Goal: Transaction & Acquisition: Subscribe to service/newsletter

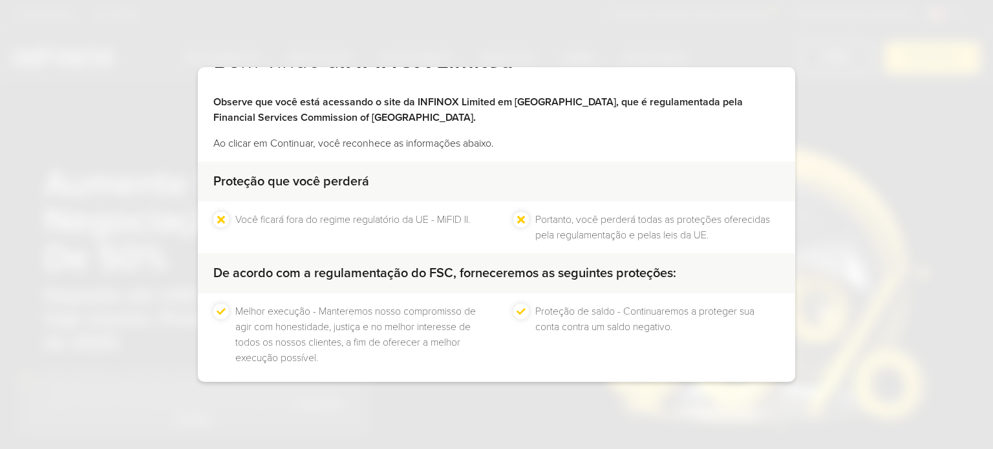
scroll to position [98, 0]
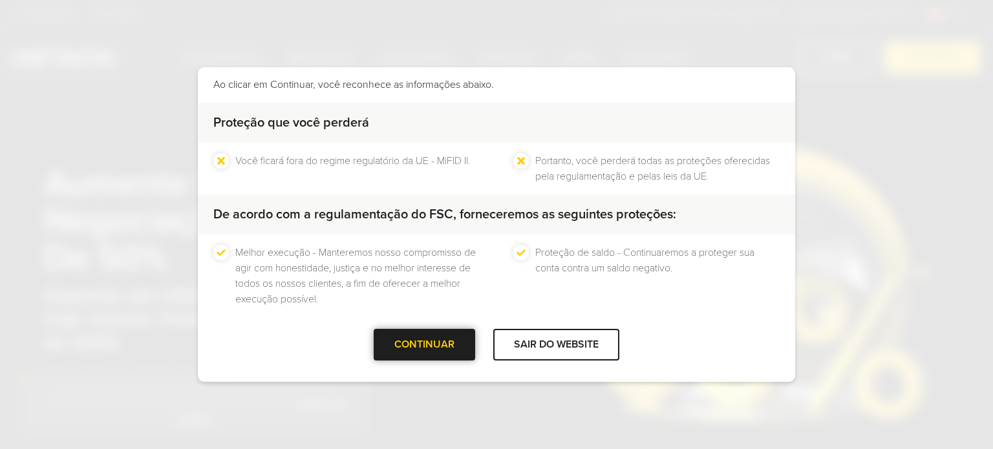
click at [425, 345] on div at bounding box center [425, 345] width 0 height 0
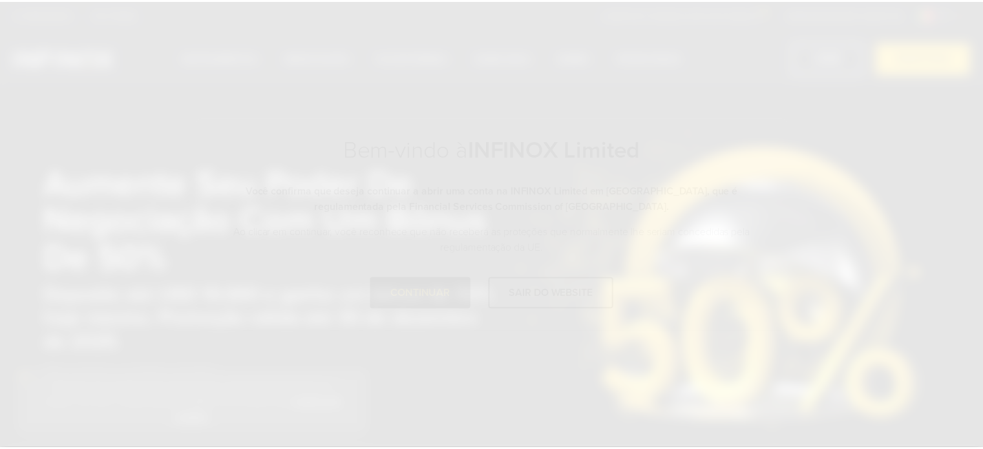
scroll to position [0, 0]
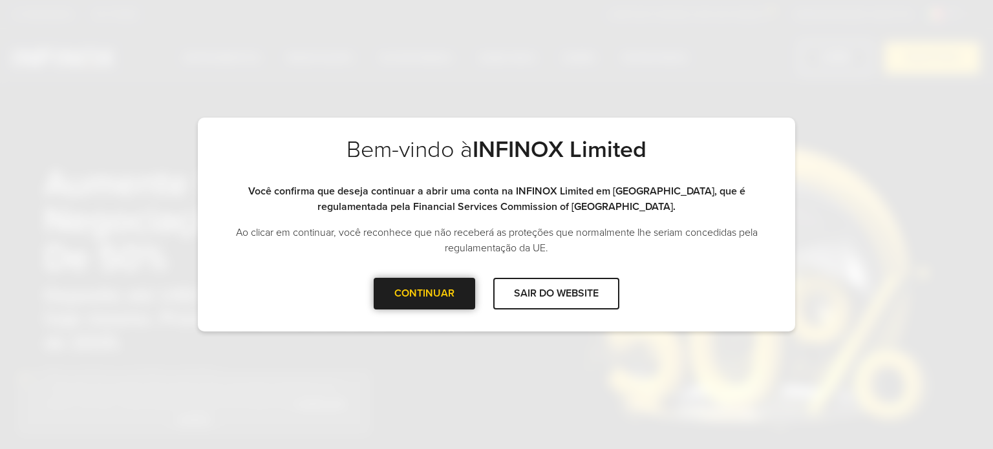
click at [425, 294] on div at bounding box center [425, 294] width 0 height 0
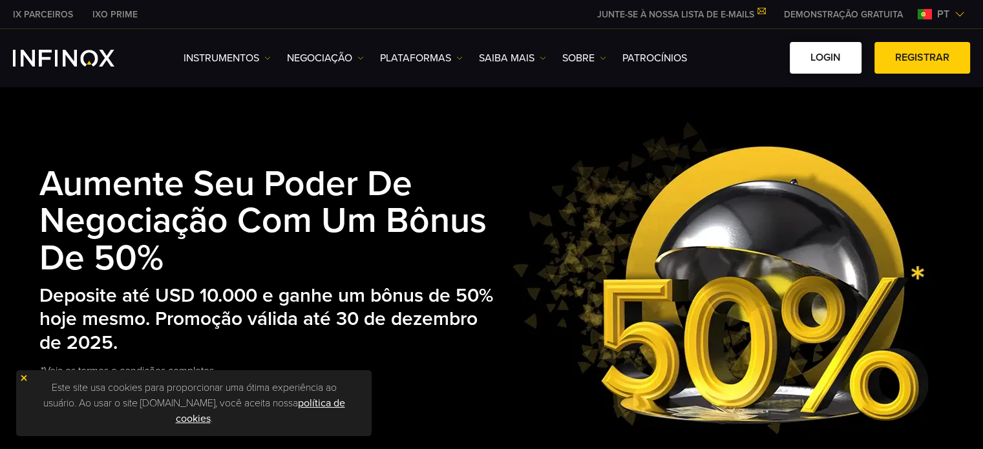
click at [817, 64] on link "Login" at bounding box center [826, 58] width 72 height 32
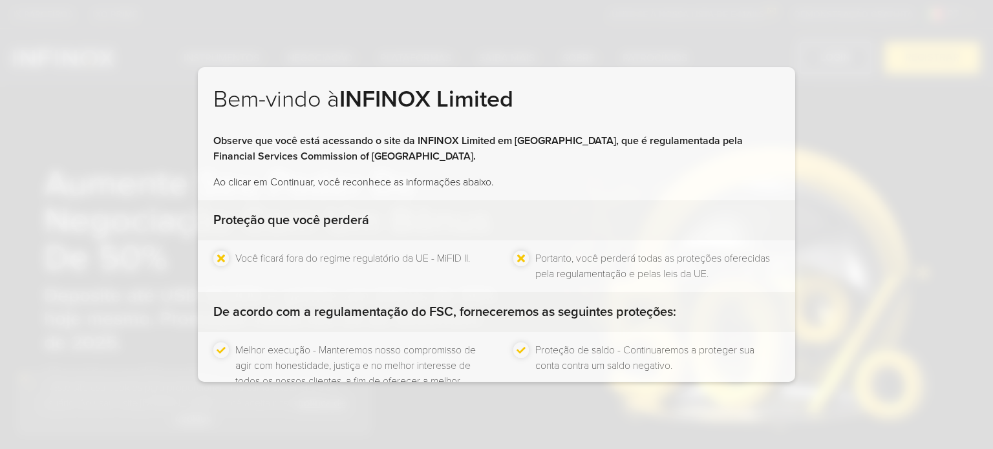
scroll to position [98, 0]
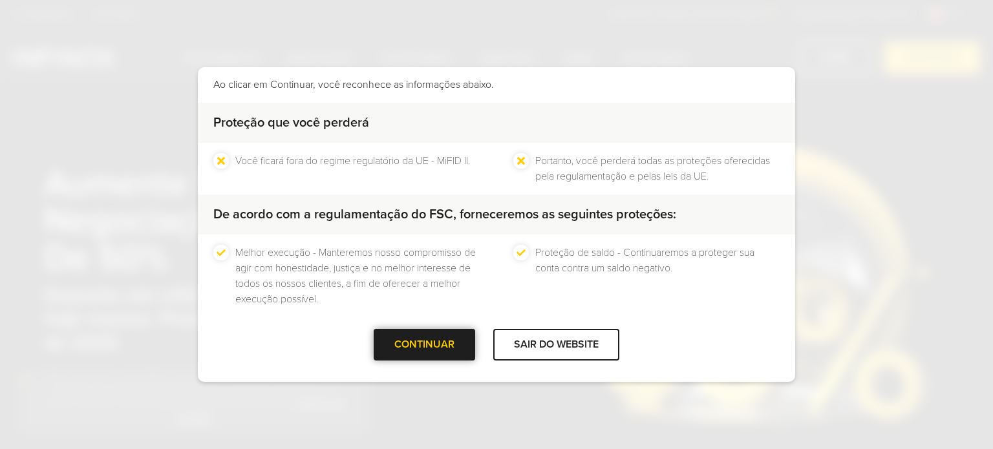
click at [418, 334] on div "CONTINUAR" at bounding box center [425, 345] width 102 height 32
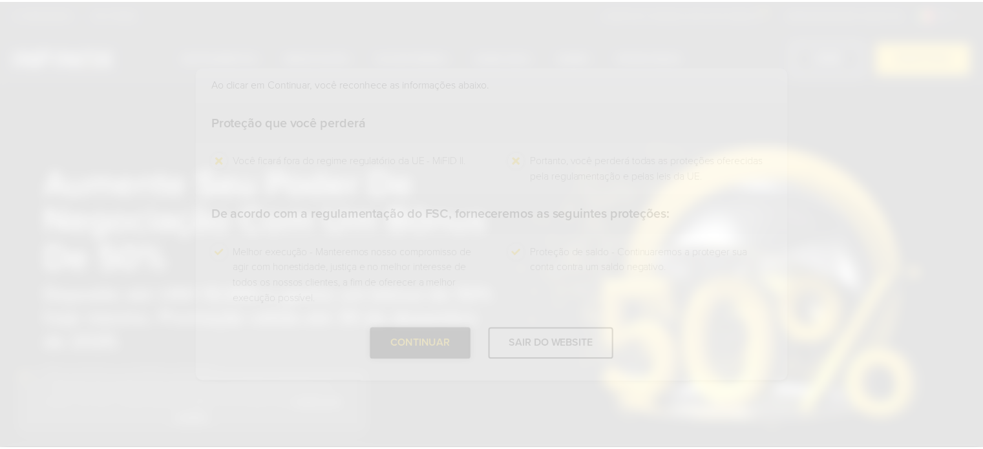
scroll to position [0, 0]
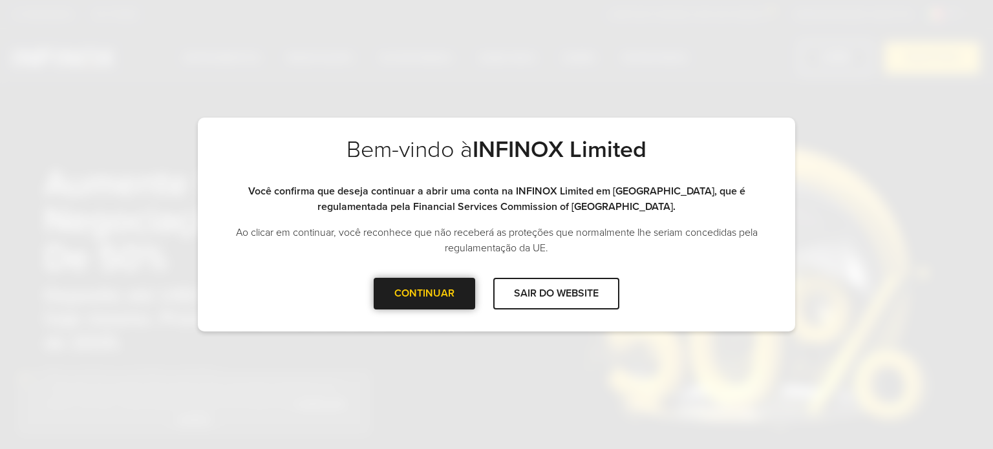
click at [425, 294] on div at bounding box center [425, 294] width 0 height 0
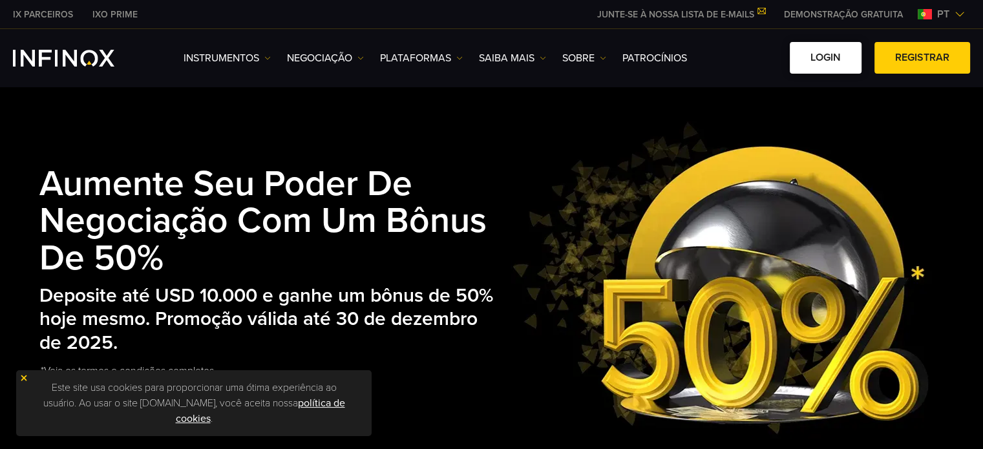
click at [840, 68] on link "Login" at bounding box center [826, 58] width 72 height 32
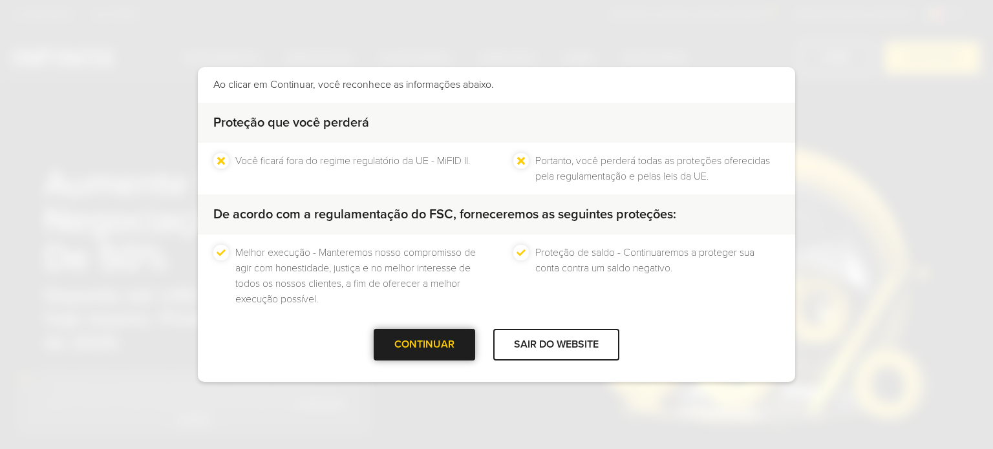
click at [447, 338] on div "CONTINUAR" at bounding box center [425, 345] width 102 height 32
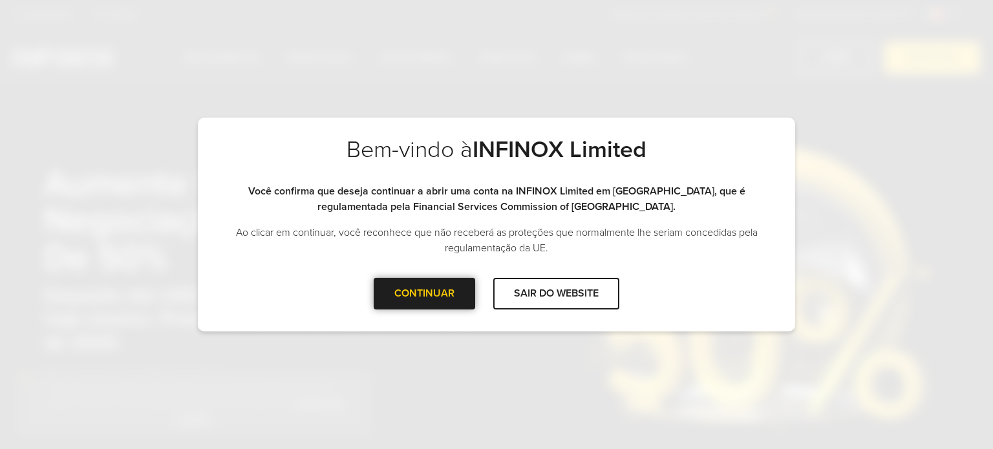
click at [455, 303] on div "CONTINUAR" at bounding box center [425, 294] width 102 height 32
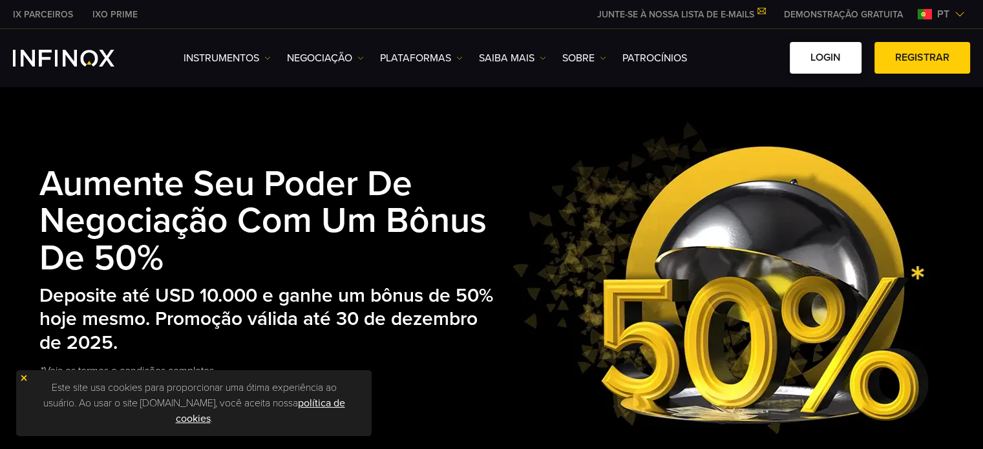
click at [835, 59] on link "Login" at bounding box center [826, 58] width 72 height 32
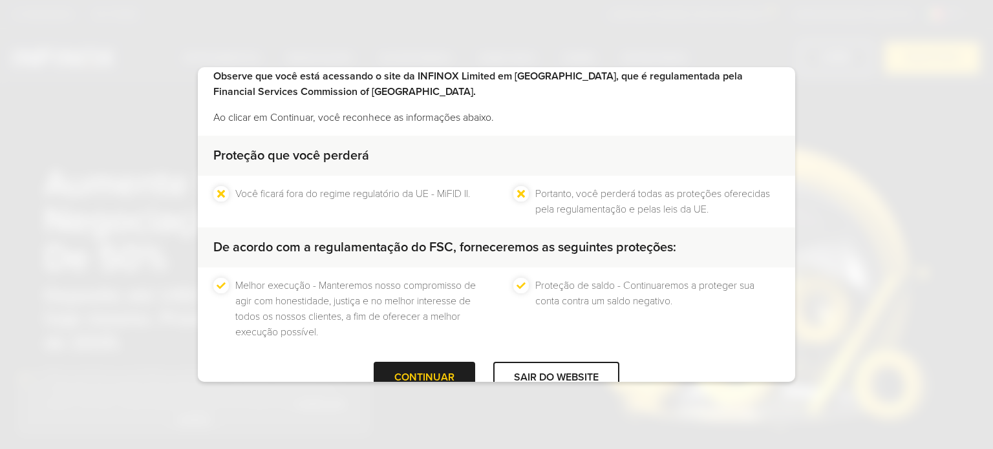
scroll to position [98, 0]
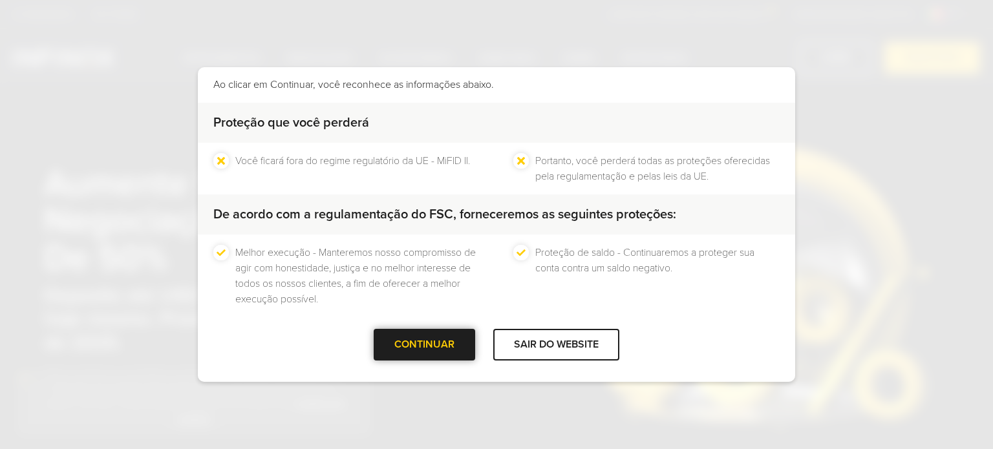
click at [424, 335] on div "CONTINUAR" at bounding box center [425, 345] width 102 height 32
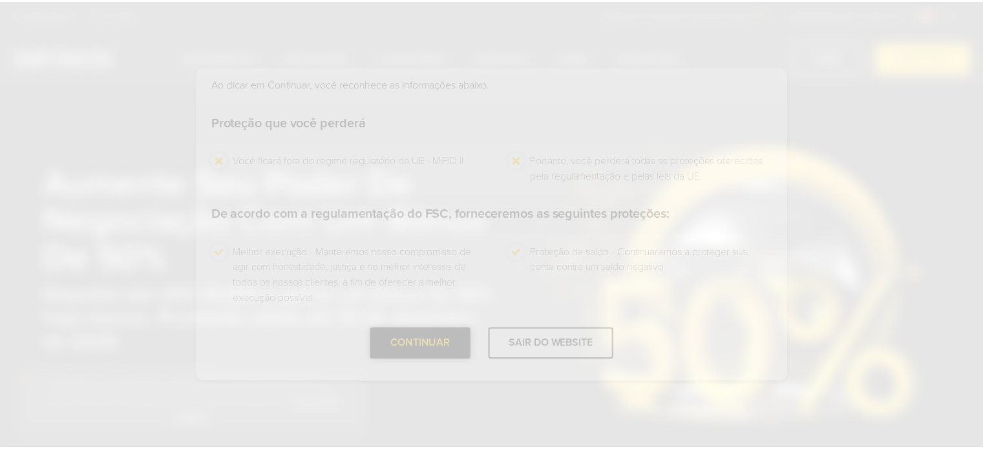
scroll to position [0, 0]
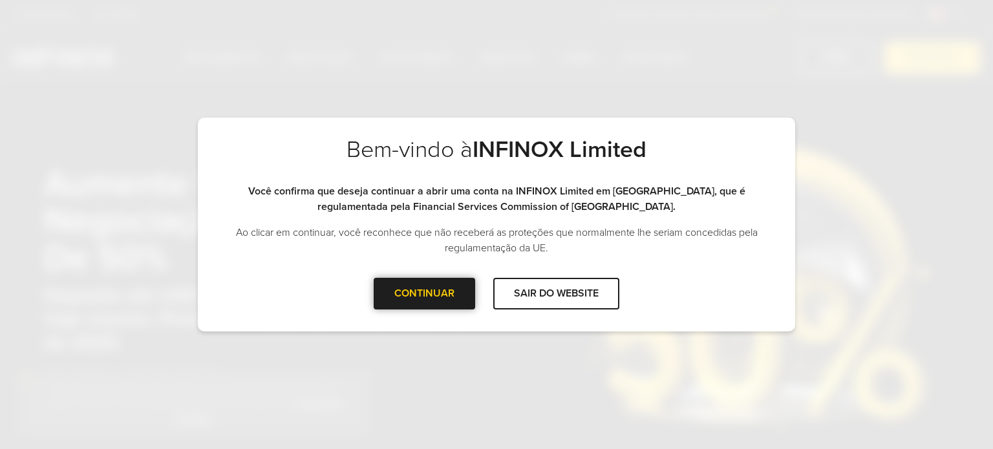
click at [427, 305] on div "CONTINUAR" at bounding box center [425, 294] width 102 height 32
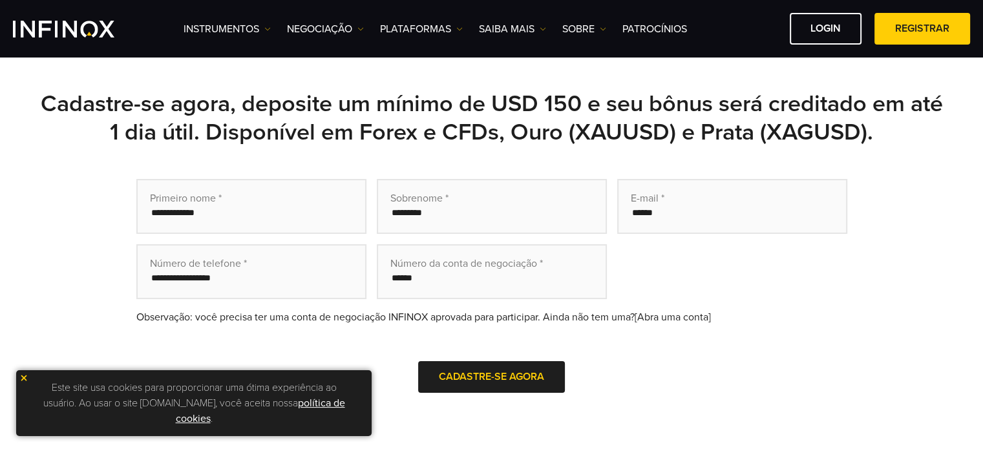
scroll to position [711, 0]
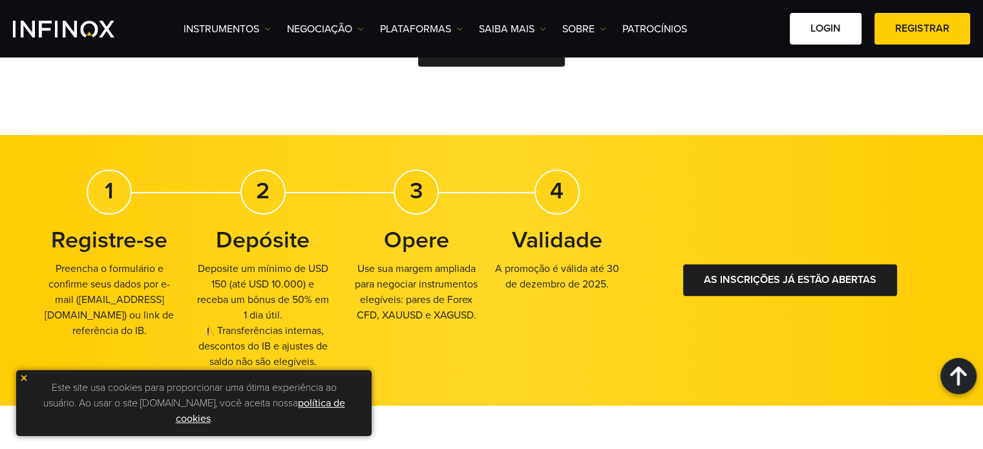
click at [828, 13] on div "Instrumentos Instrumentos Informações sobre produtos NEGOCIAÇÃO" at bounding box center [491, 29] width 983 height 58
click at [828, 23] on link "Login" at bounding box center [826, 29] width 72 height 32
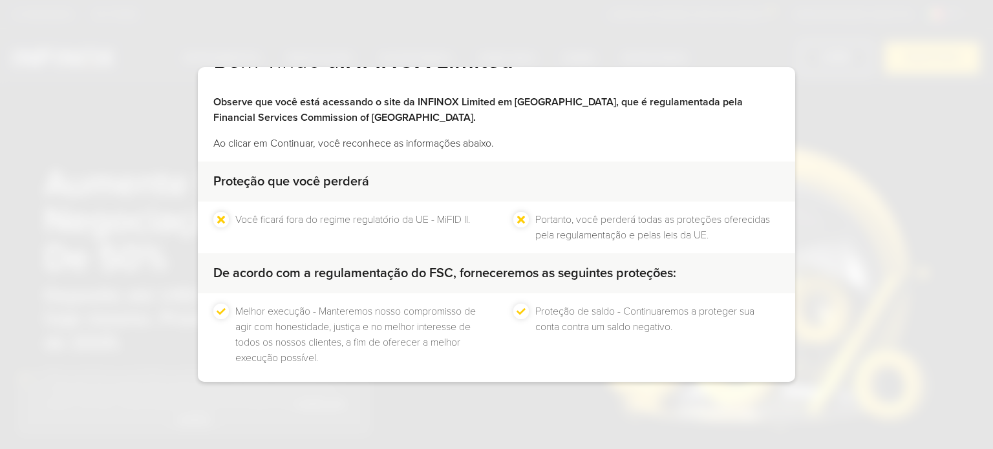
scroll to position [98, 0]
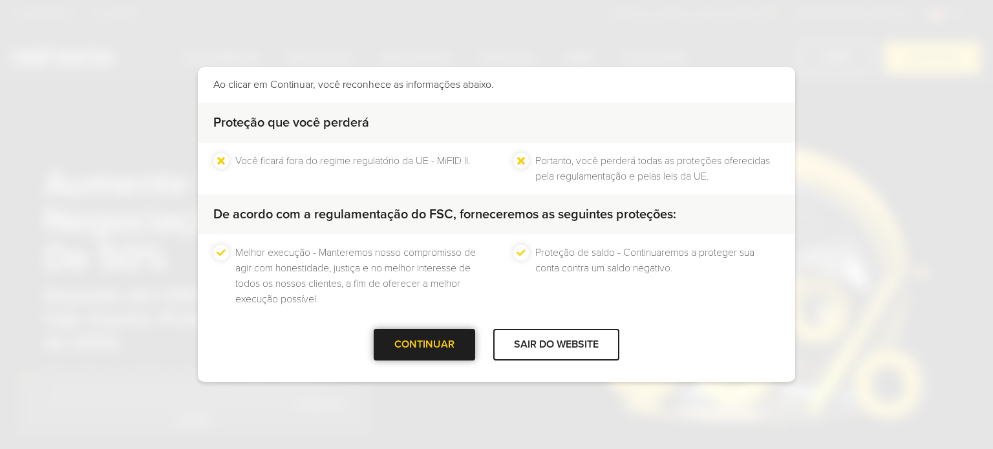
click at [425, 345] on div at bounding box center [425, 345] width 0 height 0
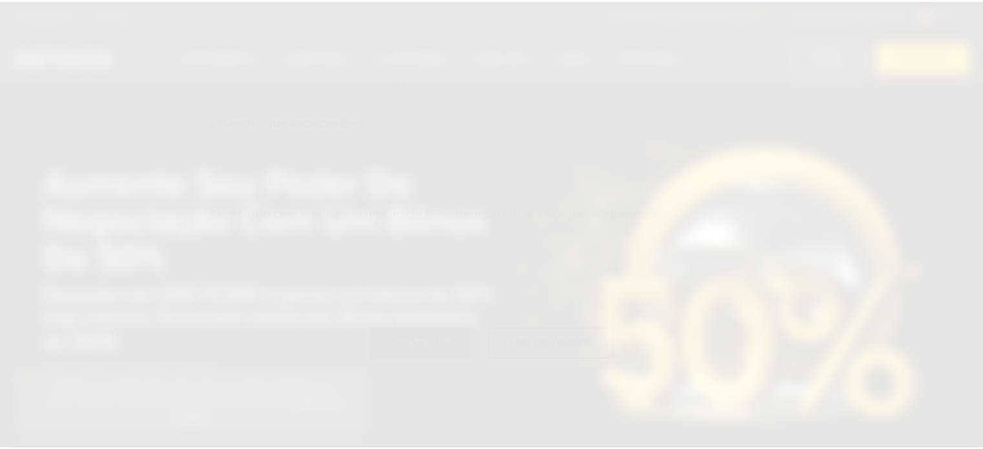
scroll to position [0, 0]
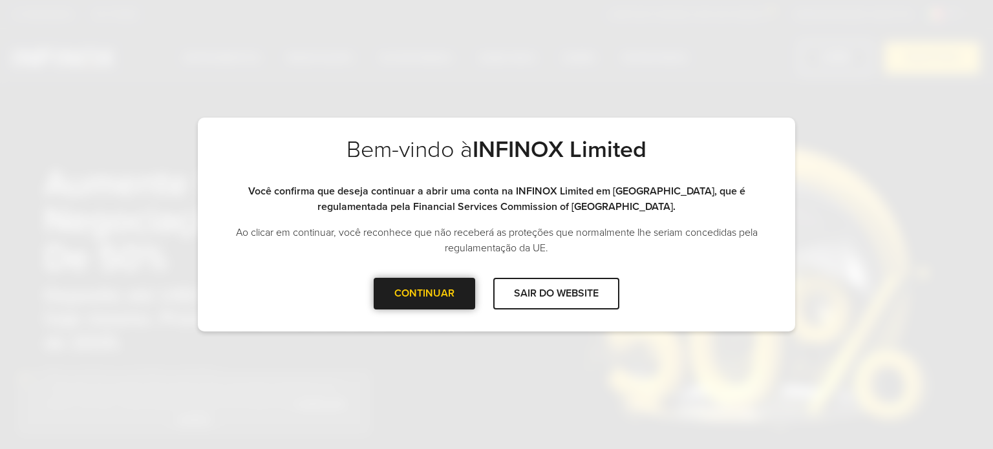
click at [425, 294] on div at bounding box center [425, 294] width 0 height 0
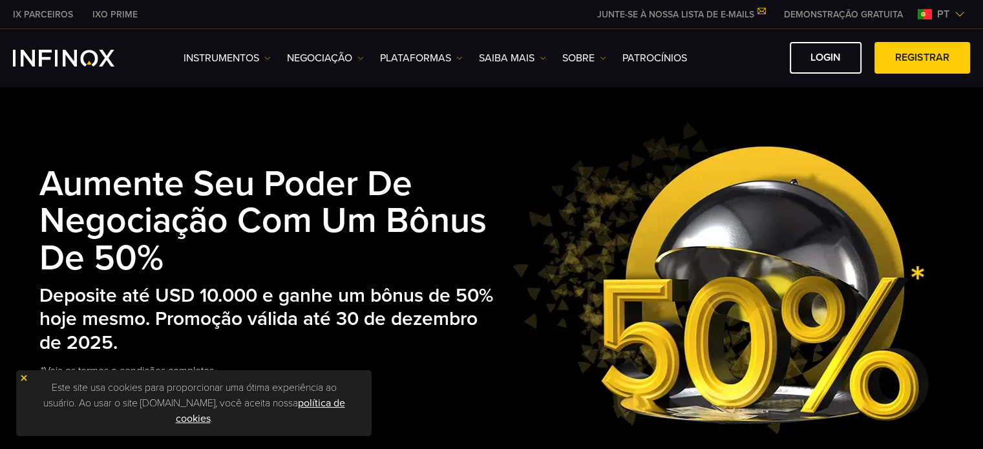
click at [827, 34] on div "Instrumentos Instrumentos Informações sobre produtos NEGOCIAÇÃO" at bounding box center [491, 58] width 983 height 58
click at [819, 61] on link "Login" at bounding box center [826, 58] width 72 height 32
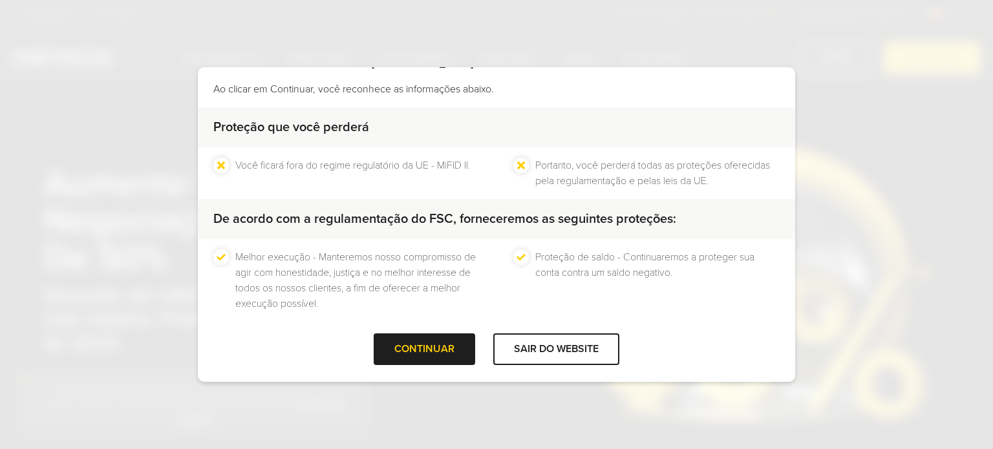
scroll to position [98, 0]
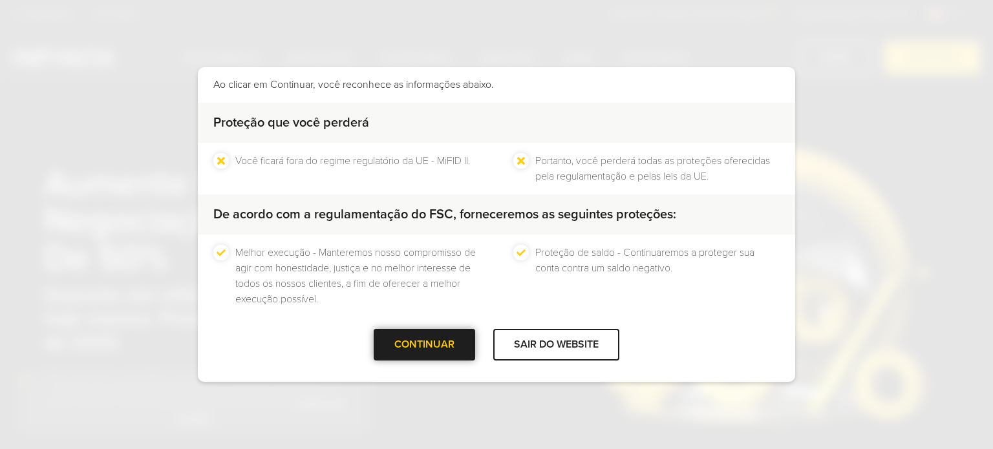
click at [455, 343] on div "CONTINUAR" at bounding box center [425, 345] width 102 height 32
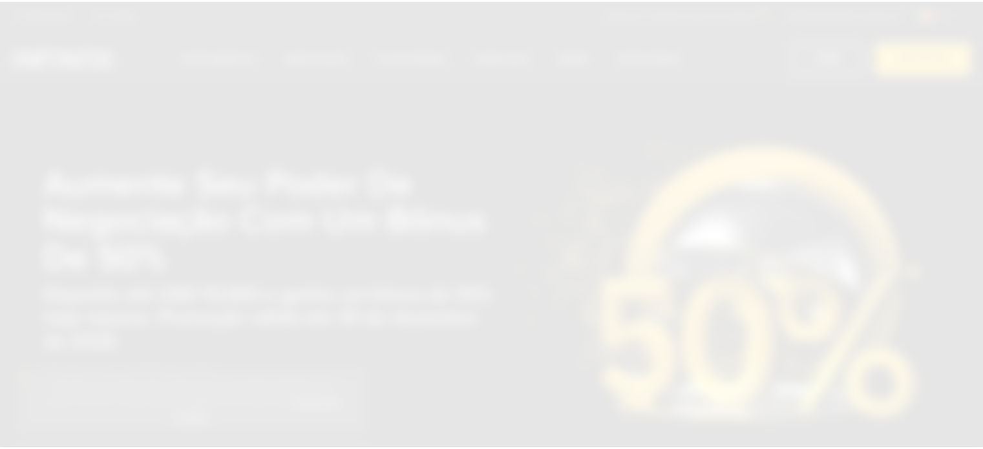
scroll to position [0, 0]
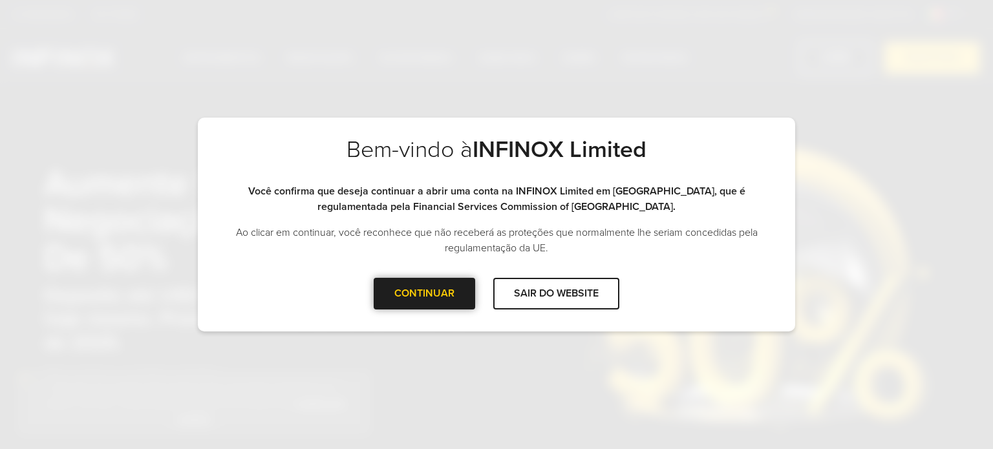
click at [462, 287] on div "CONTINUAR" at bounding box center [425, 294] width 102 height 32
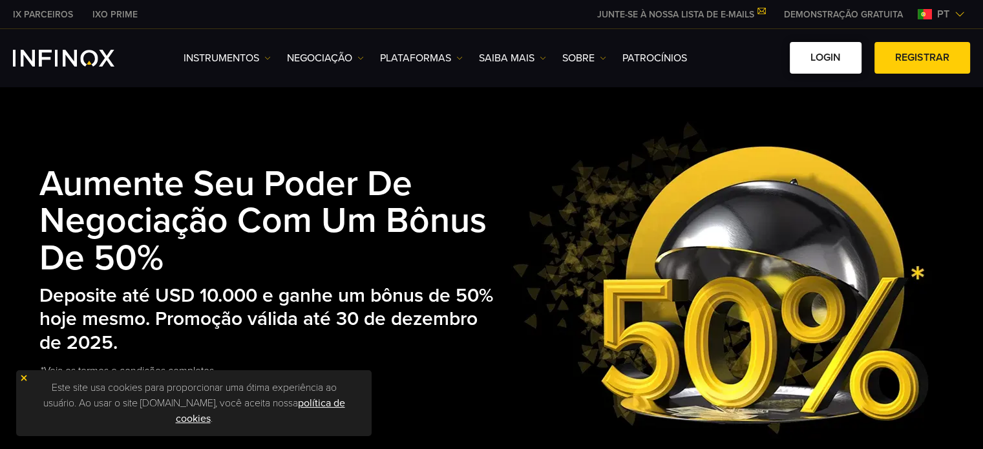
drag, startPoint x: 802, startPoint y: 74, endPoint x: 809, endPoint y: 70, distance: 8.7
click at [802, 74] on div "Instrumentos Instrumentos Informações sobre produtos NEGOCIAÇÃO" at bounding box center [491, 58] width 983 height 58
click at [811, 69] on link "Login" at bounding box center [826, 58] width 72 height 32
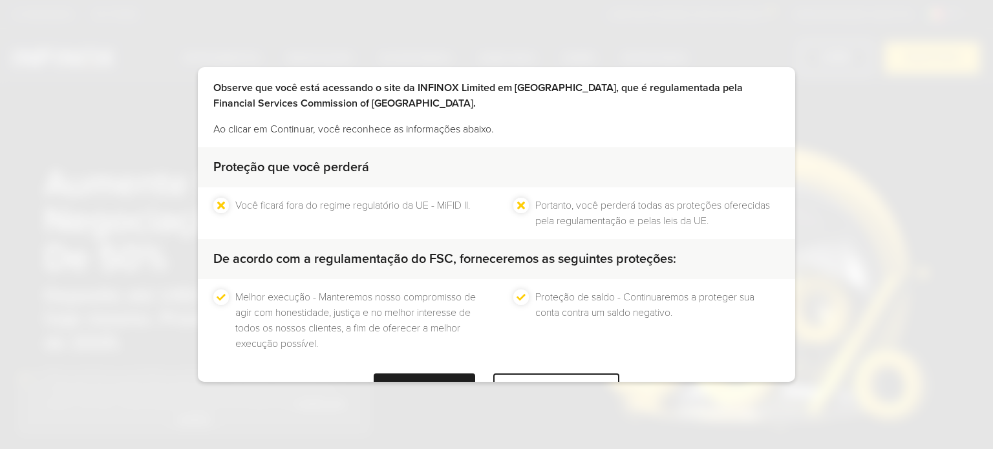
scroll to position [98, 0]
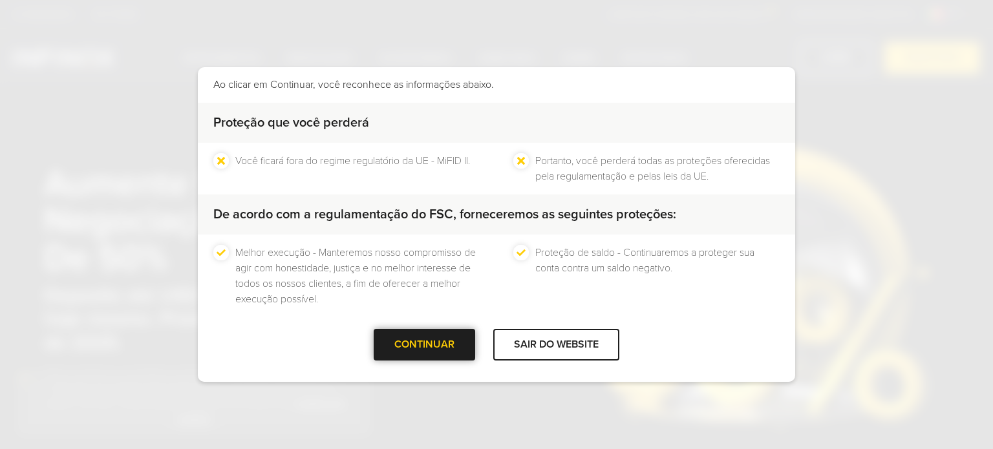
click at [448, 345] on div "CONTINUAR" at bounding box center [425, 345] width 102 height 32
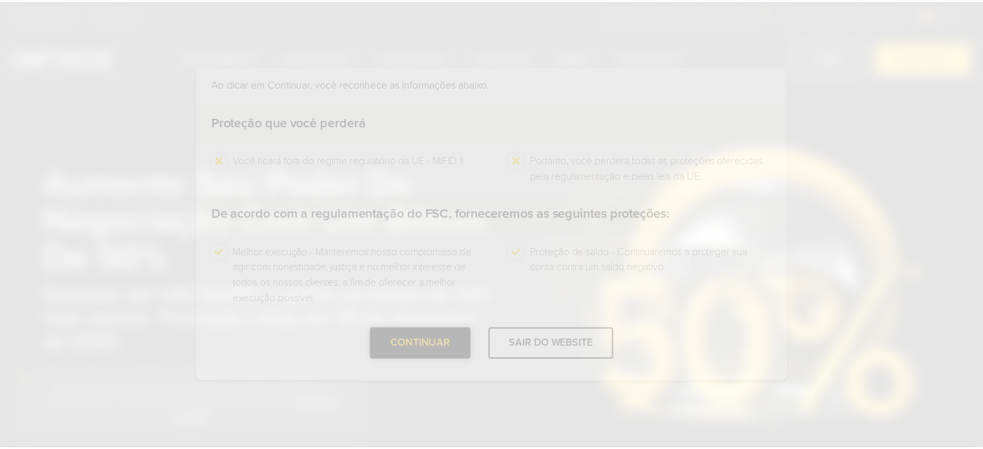
scroll to position [0, 0]
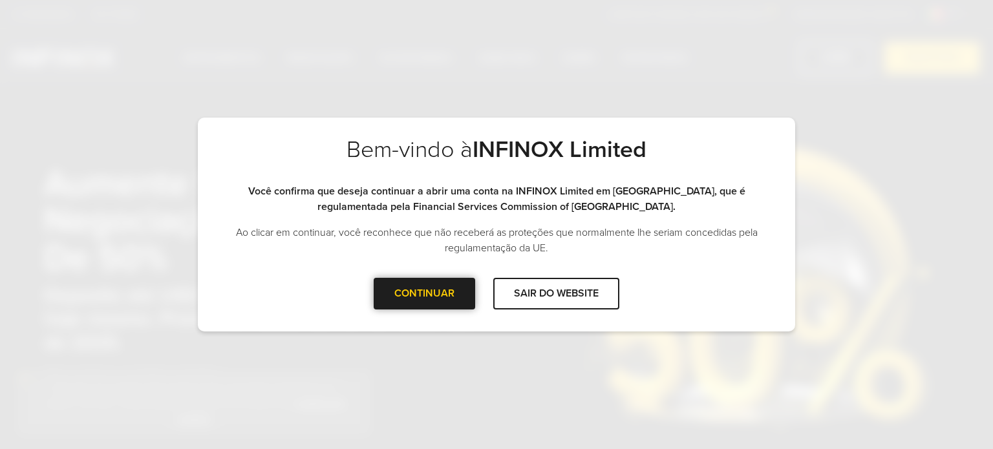
click at [425, 294] on div at bounding box center [425, 294] width 0 height 0
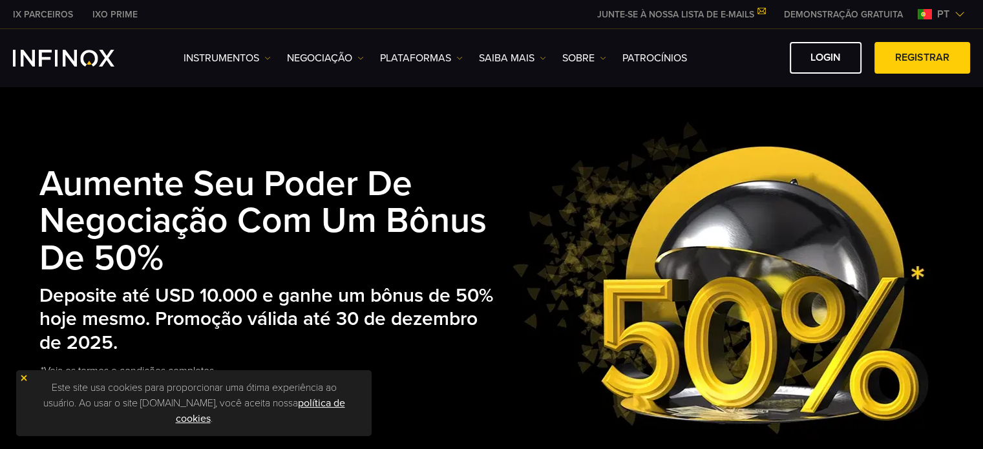
click at [23, 373] on div "Este site usa cookies para proporcionar uma ótima experiência ao usuário. Ao us…" at bounding box center [194, 403] width 356 height 66
click at [23, 377] on img at bounding box center [23, 378] width 9 height 9
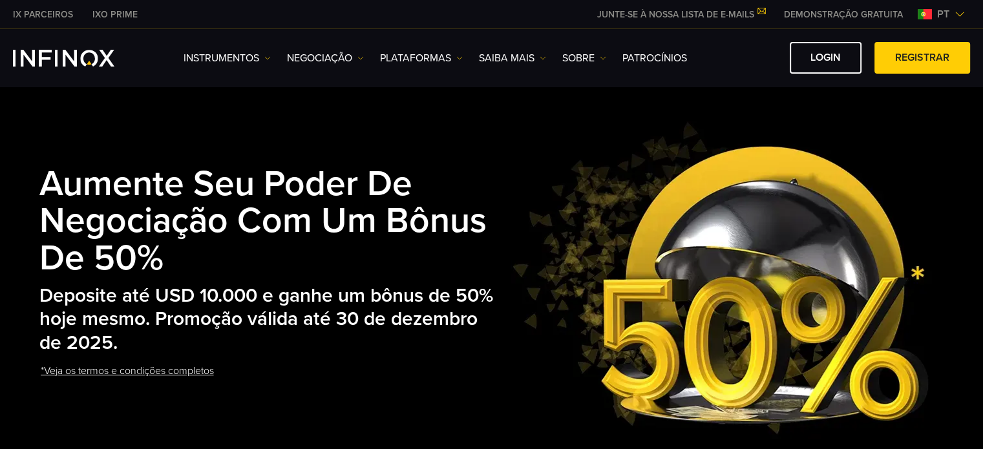
click at [847, 37] on div "Instrumentos Instrumentos Informações sobre produtos NEGOCIAÇÃO" at bounding box center [491, 58] width 983 height 58
click at [848, 51] on link "Login" at bounding box center [826, 58] width 72 height 32
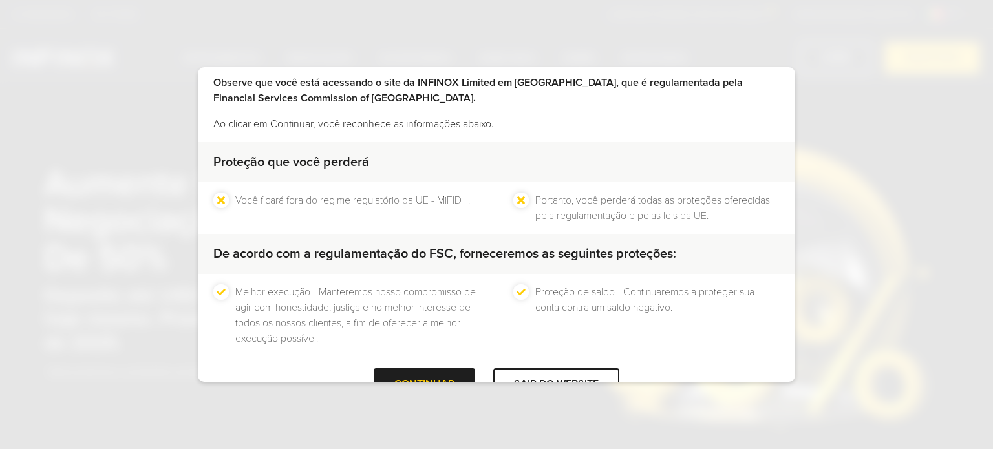
scroll to position [98, 0]
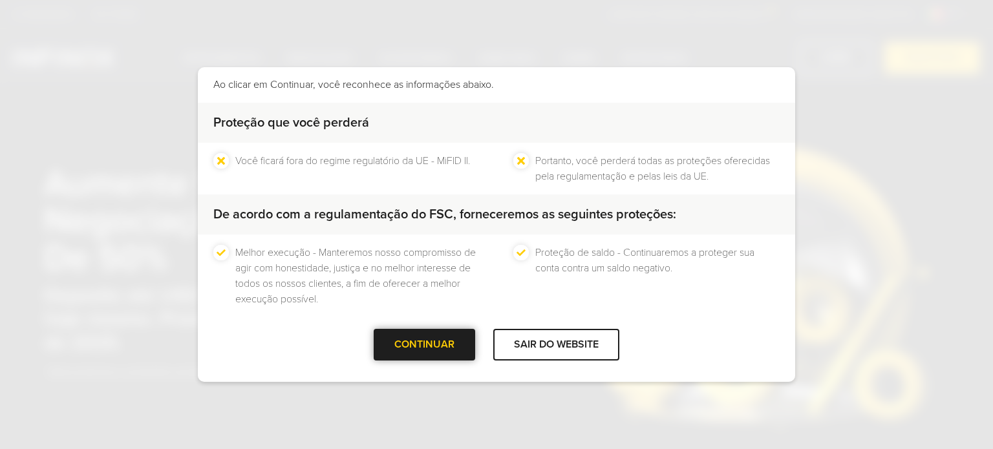
drag, startPoint x: 402, startPoint y: 348, endPoint x: 418, endPoint y: 349, distance: 15.5
click at [425, 345] on div at bounding box center [425, 345] width 0 height 0
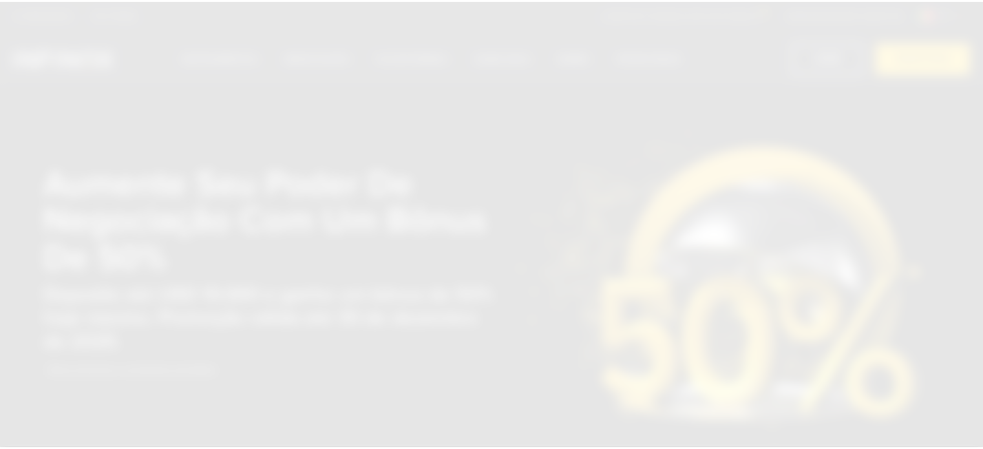
scroll to position [0, 0]
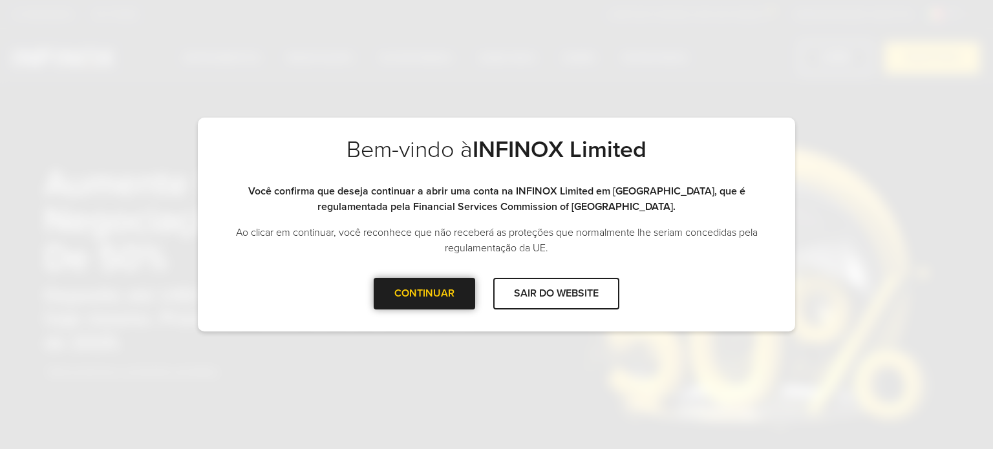
click at [425, 294] on div at bounding box center [425, 294] width 0 height 0
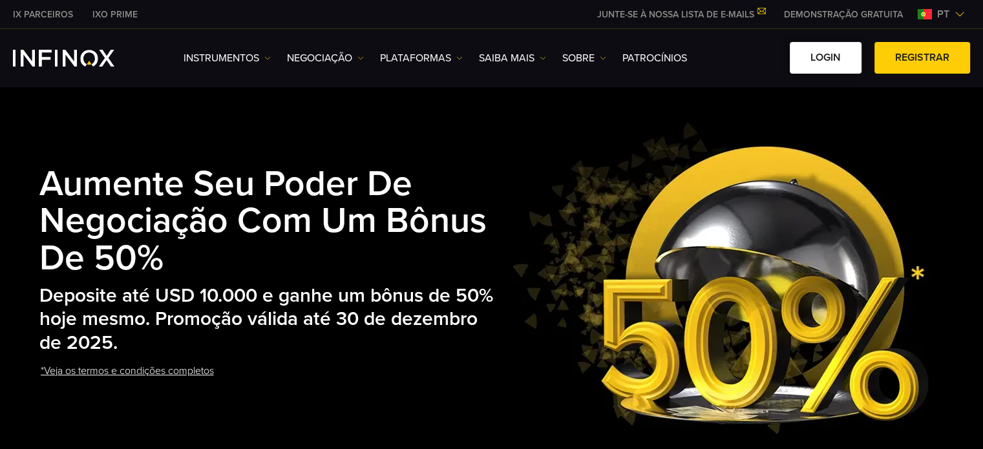
click at [822, 59] on link "Login" at bounding box center [826, 58] width 72 height 32
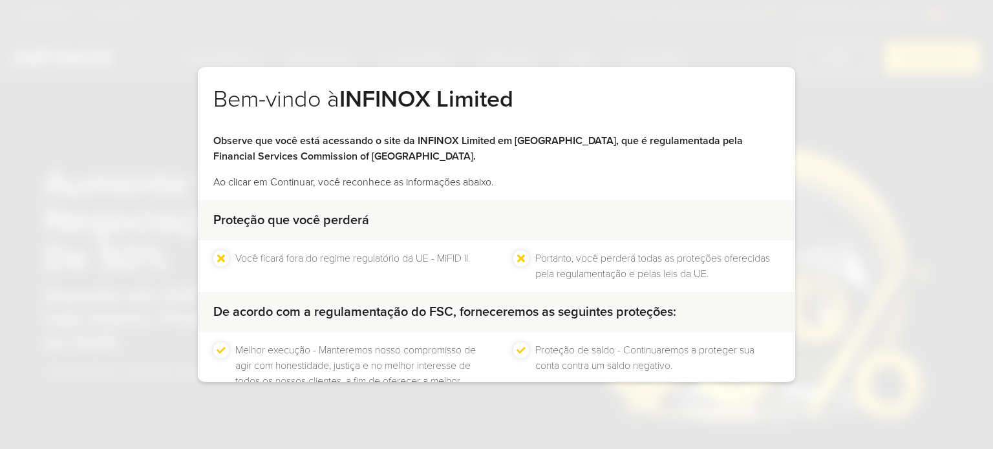
scroll to position [98, 0]
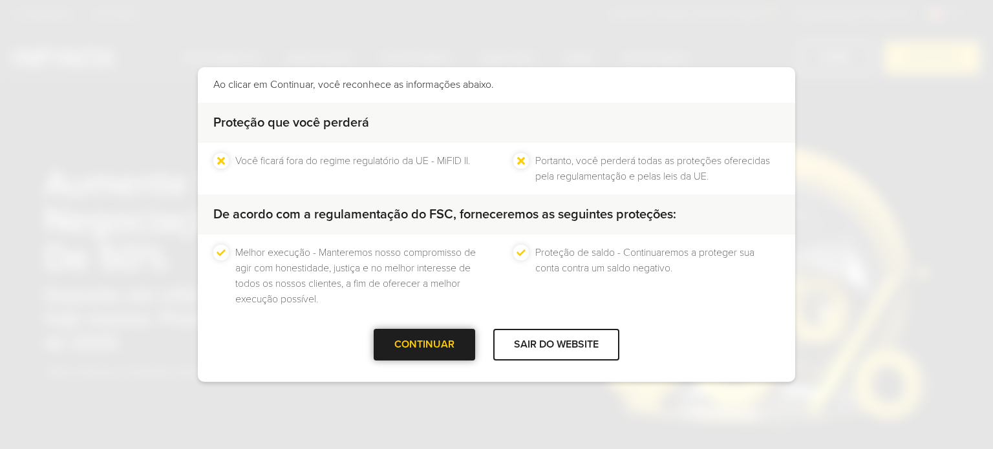
click at [425, 345] on div at bounding box center [425, 345] width 0 height 0
